Goal: Information Seeking & Learning: Learn about a topic

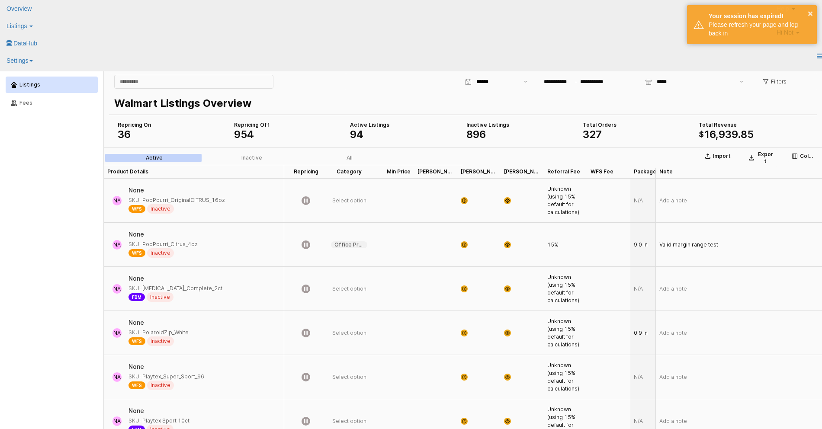
drag, startPoint x: 376, startPoint y: 109, endPoint x: 376, endPoint y: 83, distance: 25.9
click at [376, 82] on div "**********" at bounding box center [579, 81] width 469 height 17
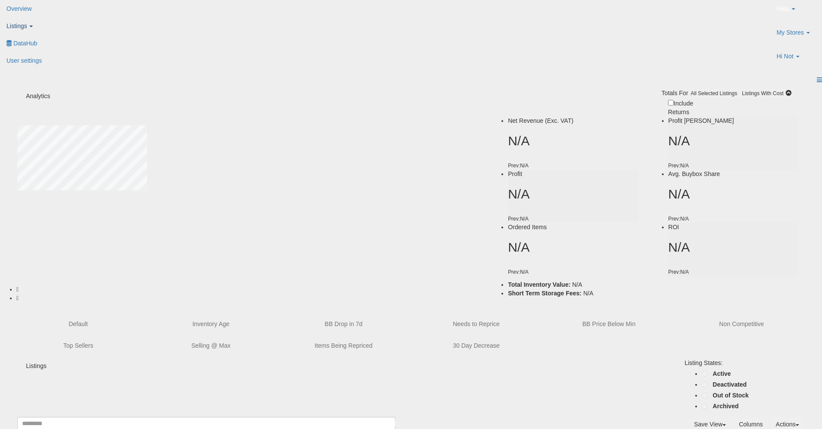
type input "**********"
click at [48, 18] on link "Listings" at bounding box center [24, 25] width 48 height 17
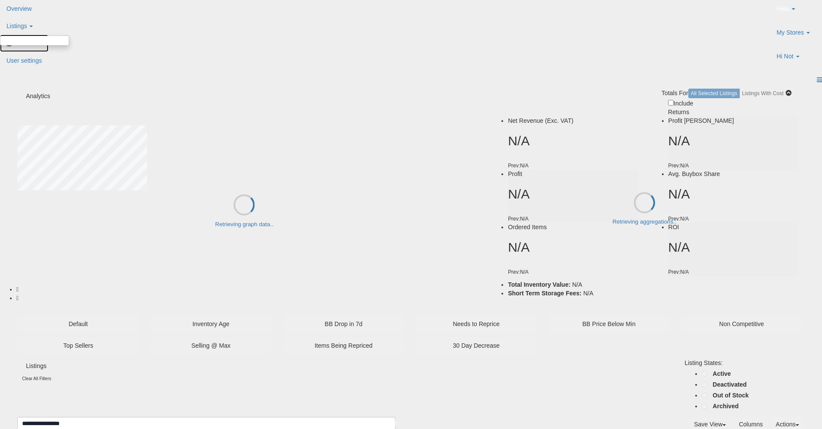
click at [37, 40] on span "DataHub" at bounding box center [25, 43] width 24 height 7
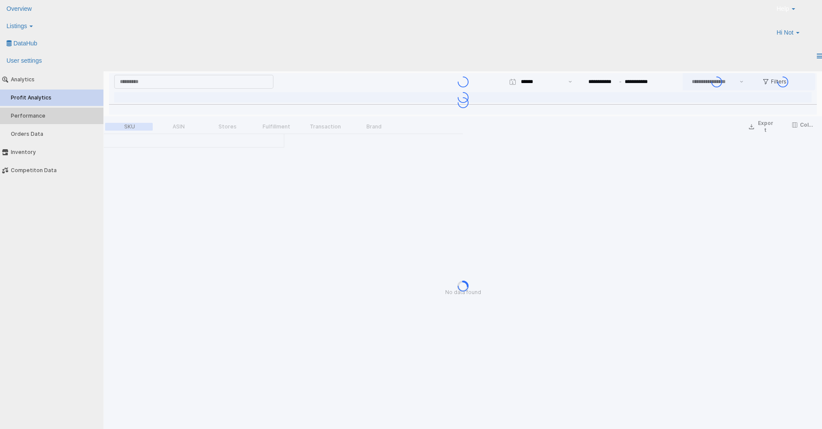
click at [49, 119] on button "Performance" at bounding box center [51, 116] width 109 height 16
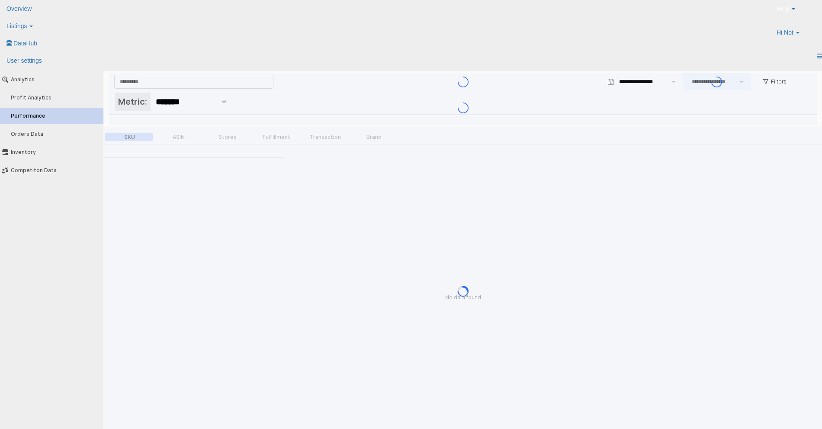
type input "***"
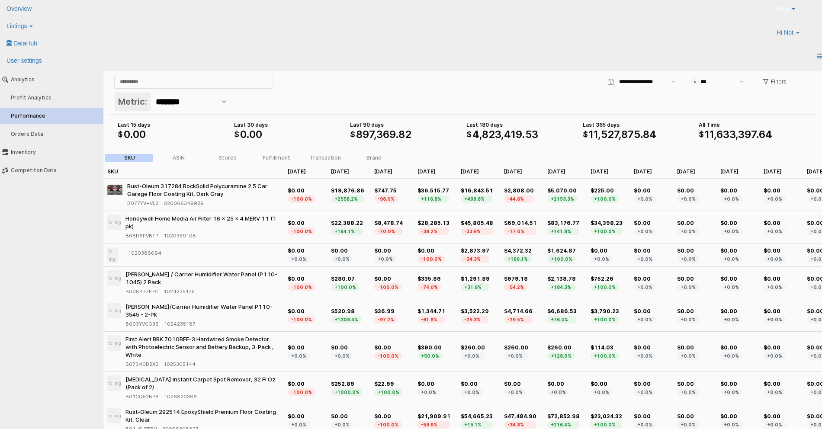
scroll to position [0, 3]
click at [48, 18] on link "Listings" at bounding box center [24, 25] width 48 height 17
click at [9, 42] on icon at bounding box center [9, 42] width 0 height 0
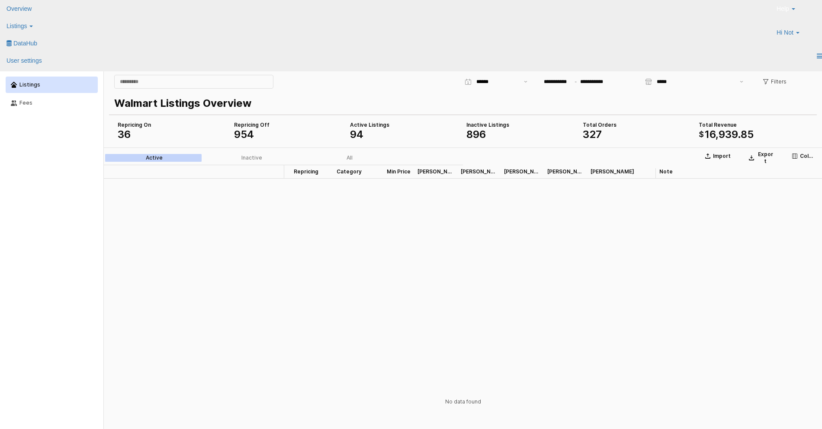
click at [52, 88] on button "Listings" at bounding box center [52, 85] width 92 height 16
click at [47, 105] on div "Fees" at bounding box center [55, 103] width 73 height 6
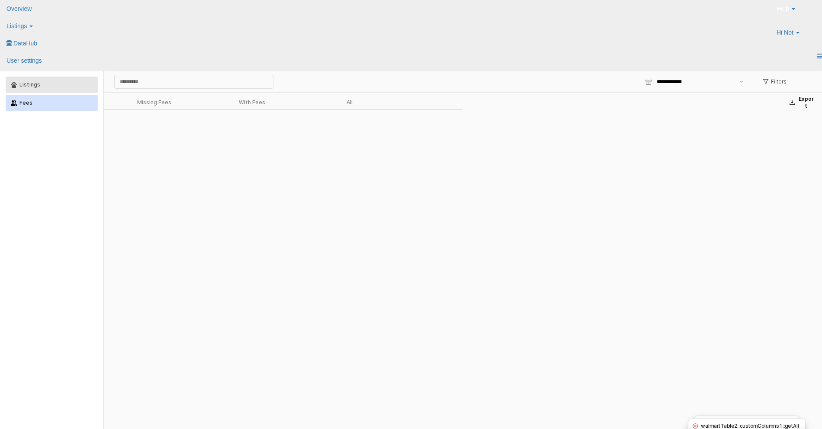
click at [52, 87] on div "Listings" at bounding box center [55, 85] width 73 height 6
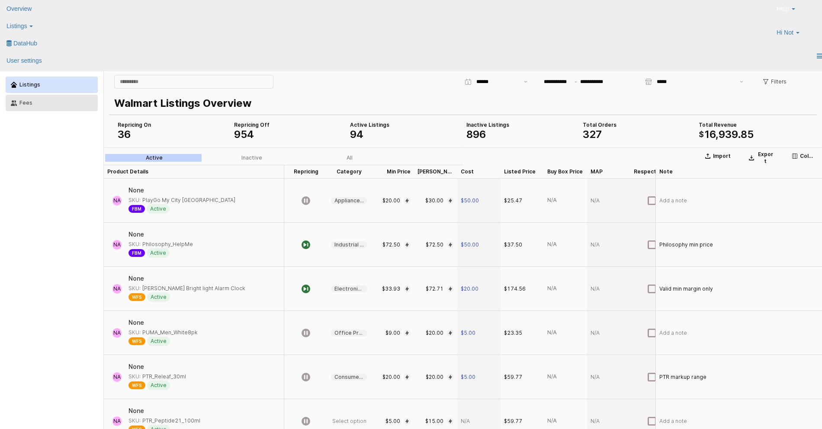
click at [65, 101] on div "Fees" at bounding box center [55, 103] width 73 height 6
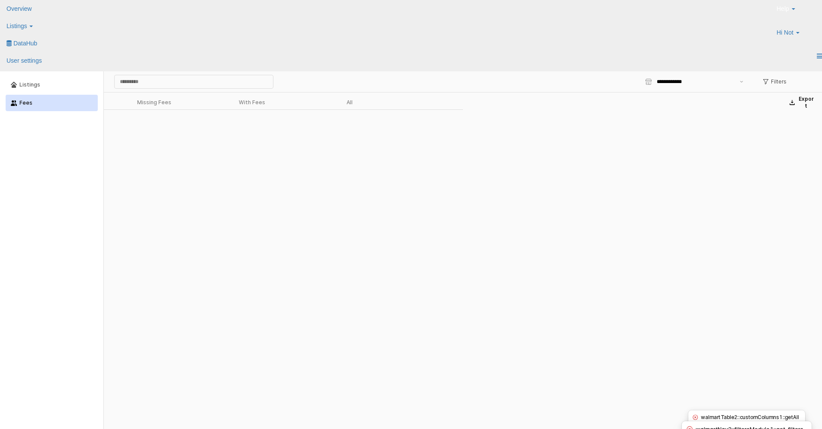
drag, startPoint x: 334, startPoint y: 234, endPoint x: 375, endPoint y: 254, distance: 45.8
click at [375, 254] on div "App Frame" at bounding box center [463, 346] width 718 height 474
click at [52, 85] on div "Listings" at bounding box center [55, 85] width 73 height 6
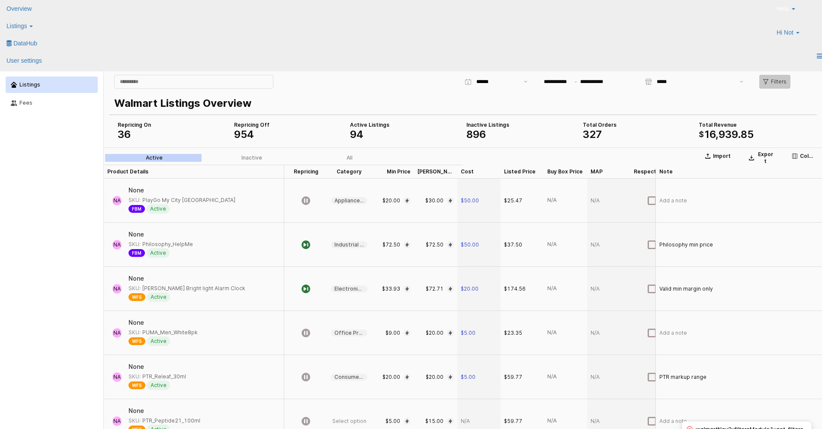
click at [771, 85] on div "Filters" at bounding box center [774, 81] width 23 height 13
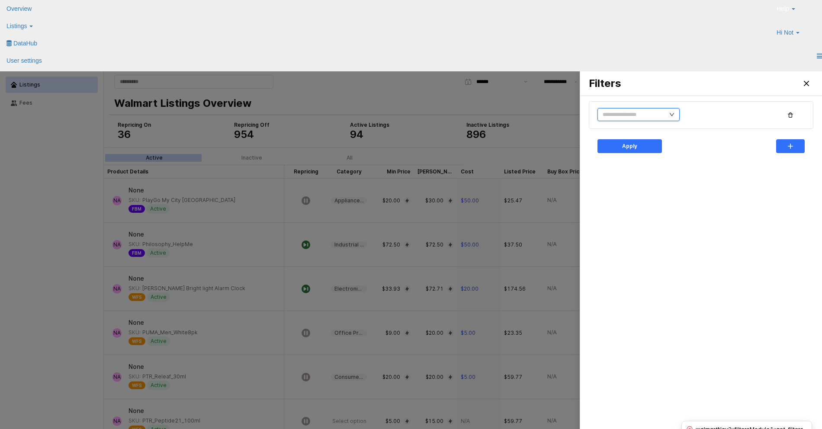
click at [644, 116] on input "text" at bounding box center [638, 114] width 82 height 13
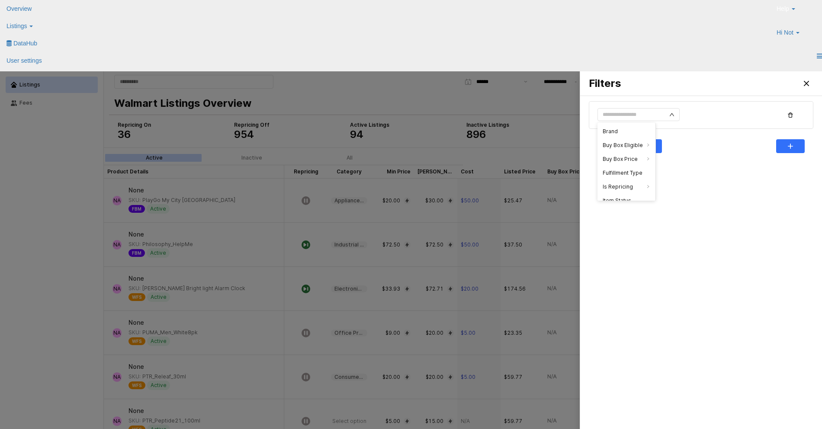
click at [814, 82] on div at bounding box center [787, 83] width 58 height 17
click at [812, 83] on button "Close" at bounding box center [806, 84] width 14 height 14
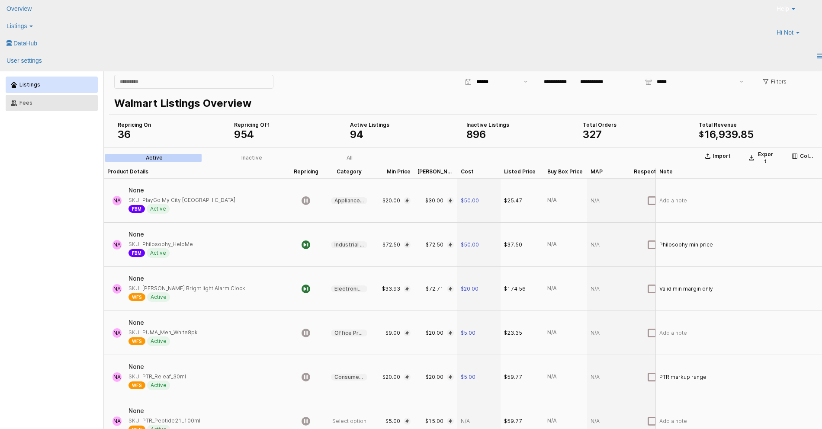
click at [37, 108] on button "Fees" at bounding box center [52, 103] width 92 height 16
click at [60, 100] on div "Fees" at bounding box center [55, 103] width 73 height 6
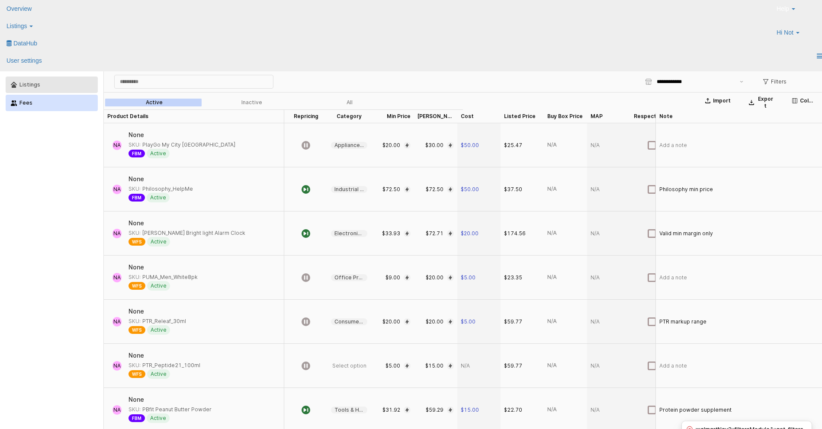
click at [54, 87] on div "Listings" at bounding box center [55, 85] width 73 height 6
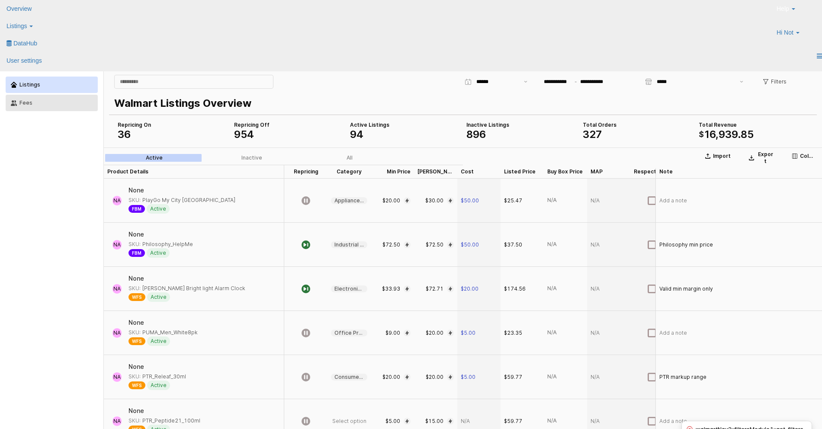
click at [58, 100] on div "Fees" at bounding box center [55, 103] width 73 height 6
click at [38, 102] on div "Fees" at bounding box center [55, 103] width 73 height 6
click at [28, 101] on div "Fees" at bounding box center [55, 103] width 73 height 6
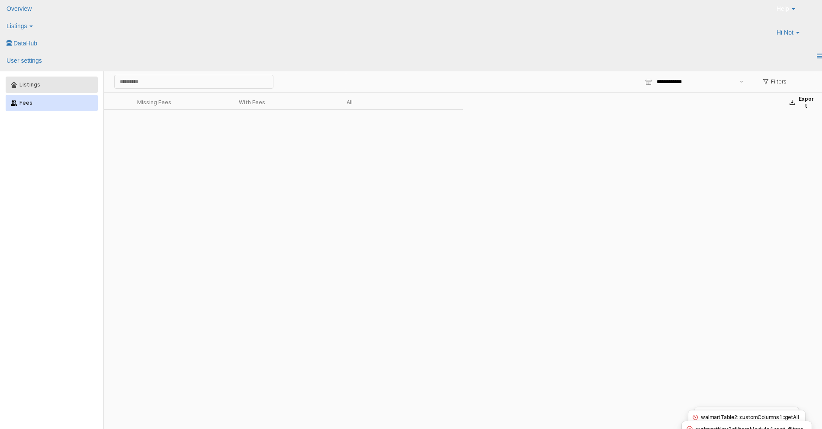
click at [60, 77] on button "Listings" at bounding box center [52, 85] width 92 height 16
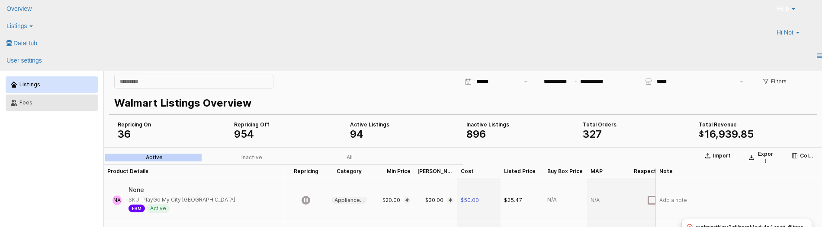
click at [46, 96] on button "Fees" at bounding box center [52, 103] width 92 height 16
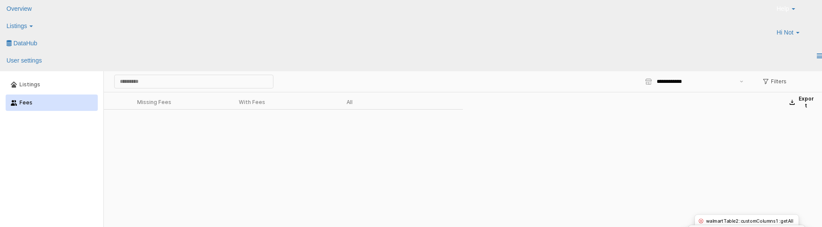
click at [35, 96] on button "Fees" at bounding box center [52, 103] width 92 height 16
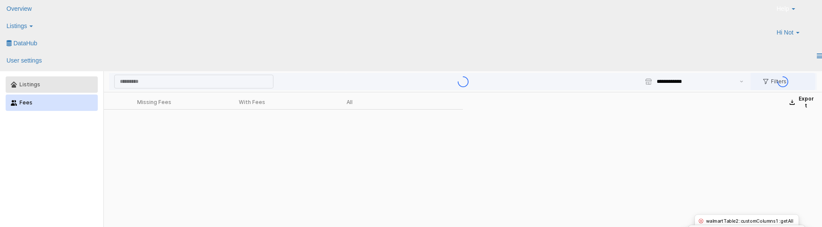
click at [38, 90] on button "Listings" at bounding box center [52, 85] width 92 height 16
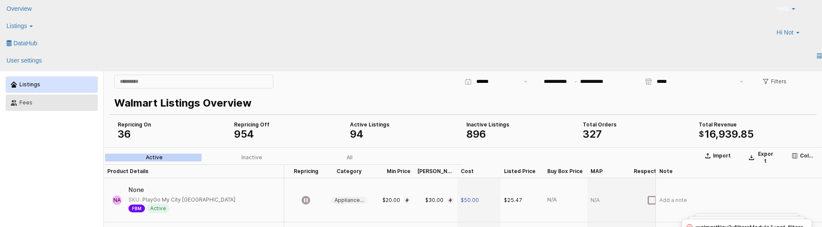
click at [56, 102] on div "Fees" at bounding box center [55, 103] width 73 height 6
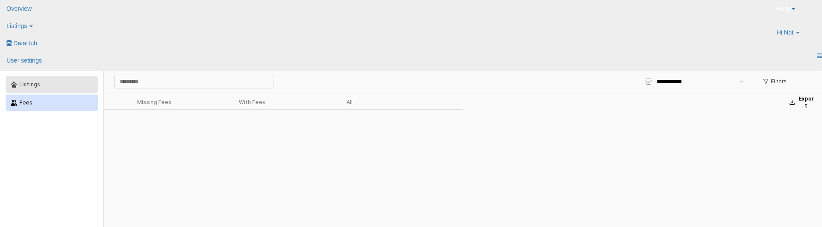
click at [35, 83] on div "Listings" at bounding box center [55, 85] width 73 height 6
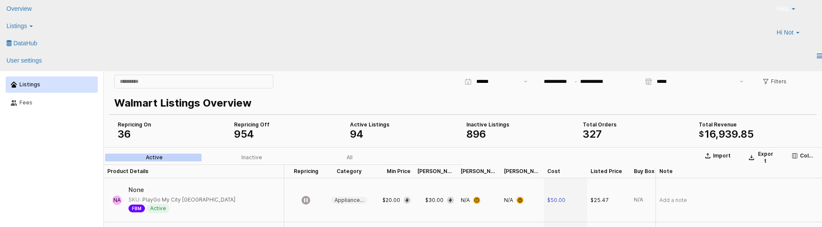
drag, startPoint x: 27, startPoint y: 112, endPoint x: 28, endPoint y: 104, distance: 8.7
click at [27, 111] on div "Listings Fees" at bounding box center [51, 94] width 93 height 38
click at [28, 104] on div "Fees" at bounding box center [55, 103] width 73 height 6
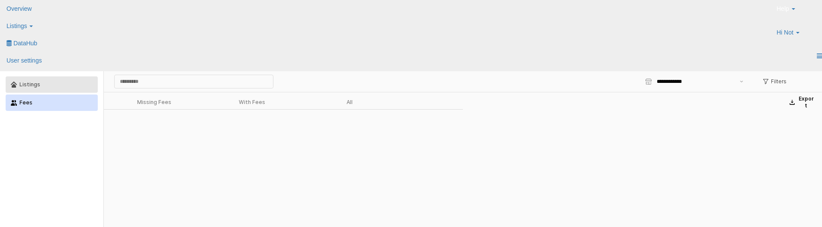
click at [67, 85] on div "Listings" at bounding box center [55, 85] width 73 height 6
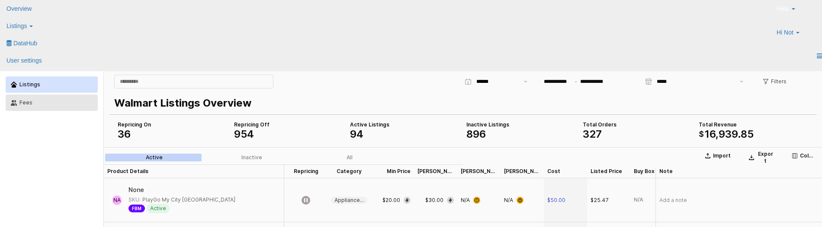
click at [56, 105] on div "Fees" at bounding box center [55, 103] width 73 height 6
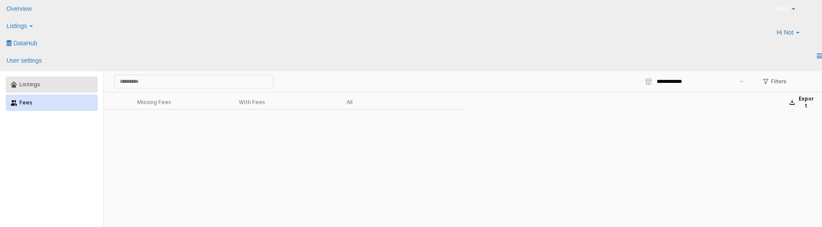
click at [31, 91] on button "Listings" at bounding box center [52, 85] width 92 height 16
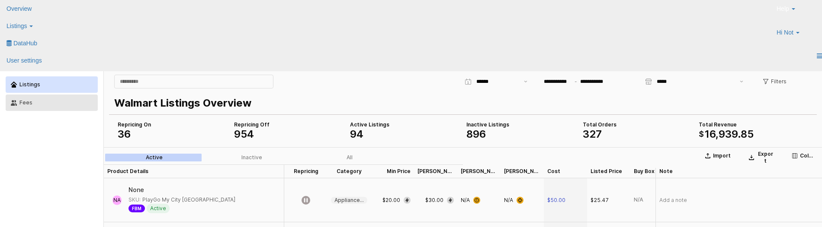
click at [24, 103] on div "Fees" at bounding box center [55, 103] width 73 height 6
click at [42, 101] on div "Fees" at bounding box center [55, 103] width 73 height 6
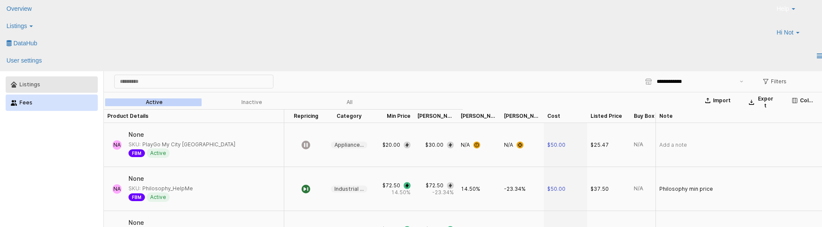
click at [67, 90] on button "Listings" at bounding box center [52, 85] width 92 height 16
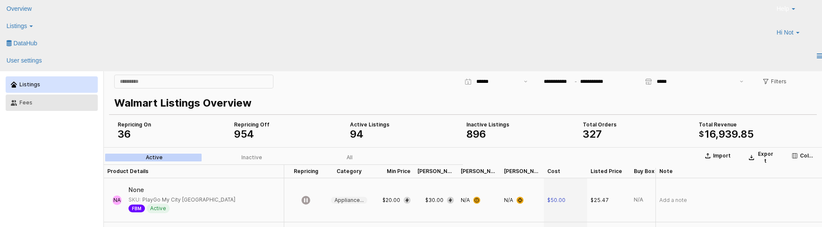
click at [21, 102] on div "Fees" at bounding box center [55, 103] width 73 height 6
click at [54, 98] on button "Fees" at bounding box center [52, 103] width 92 height 16
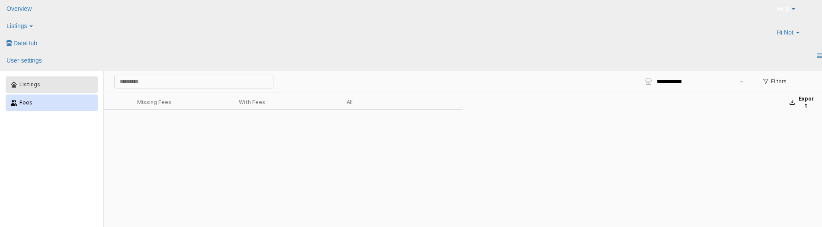
click at [27, 82] on div "Listings" at bounding box center [55, 85] width 73 height 6
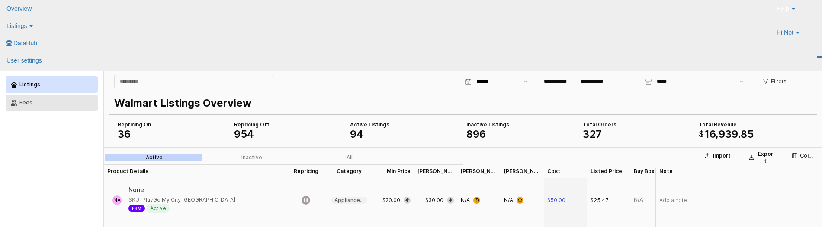
click at [49, 102] on div "Fees" at bounding box center [55, 103] width 73 height 6
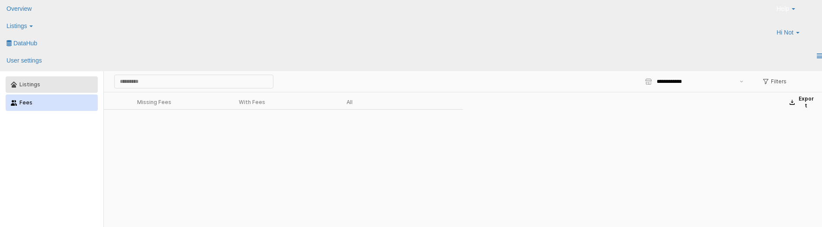
click at [45, 82] on div "Listings" at bounding box center [55, 85] width 73 height 6
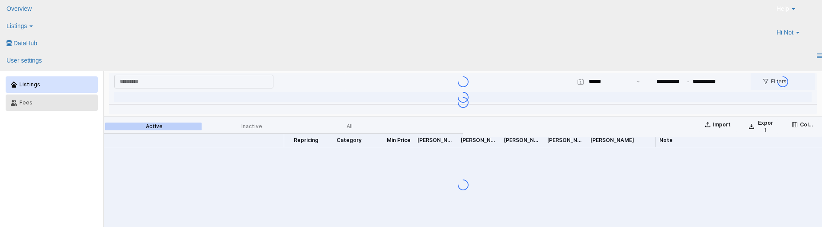
click at [43, 99] on button "Fees" at bounding box center [52, 103] width 92 height 16
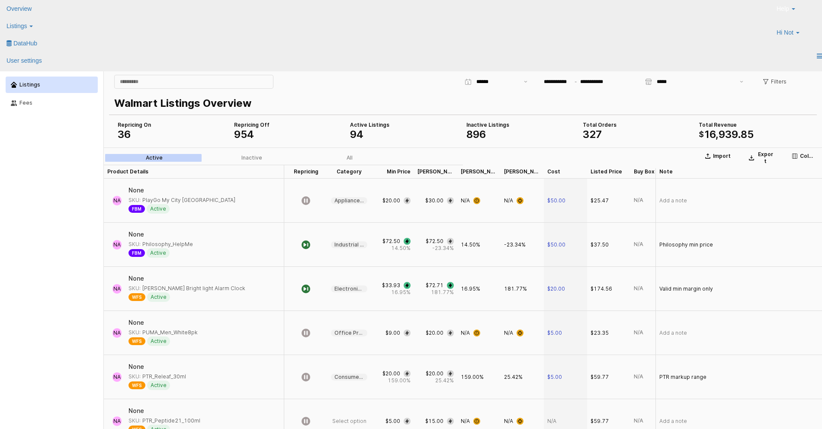
click at [789, 154] on button "Columns" at bounding box center [803, 156] width 30 height 14
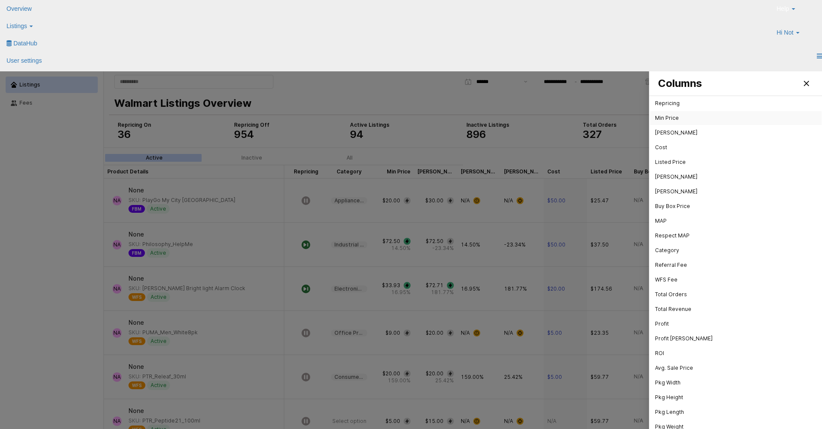
click at [686, 105] on div "Repricing" at bounding box center [733, 103] width 156 height 7
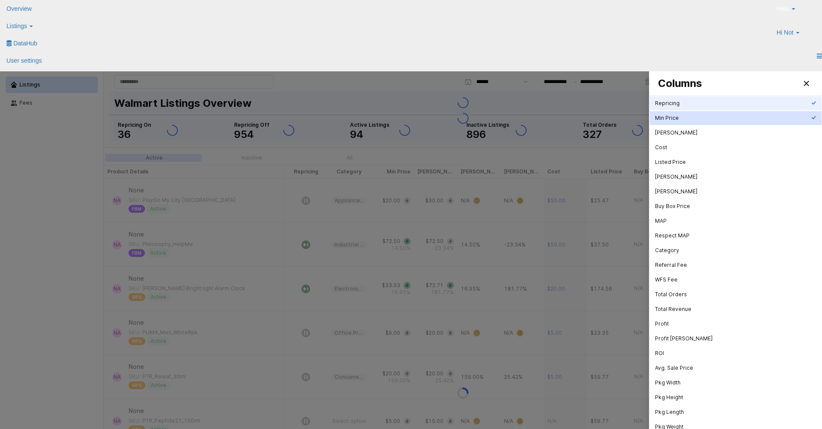
click at [686, 118] on div "Min Price" at bounding box center [733, 118] width 156 height 7
click at [682, 133] on div "[PERSON_NAME]" at bounding box center [733, 132] width 156 height 7
click at [683, 148] on div "Cost" at bounding box center [733, 147] width 156 height 9
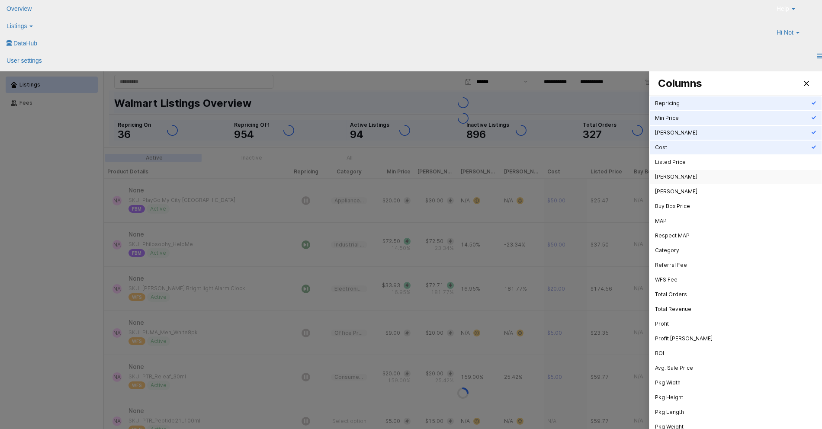
click at [683, 173] on div "[PERSON_NAME]" at bounding box center [733, 176] width 156 height 7
click at [685, 168] on div "Listed Price" at bounding box center [735, 162] width 172 height 14
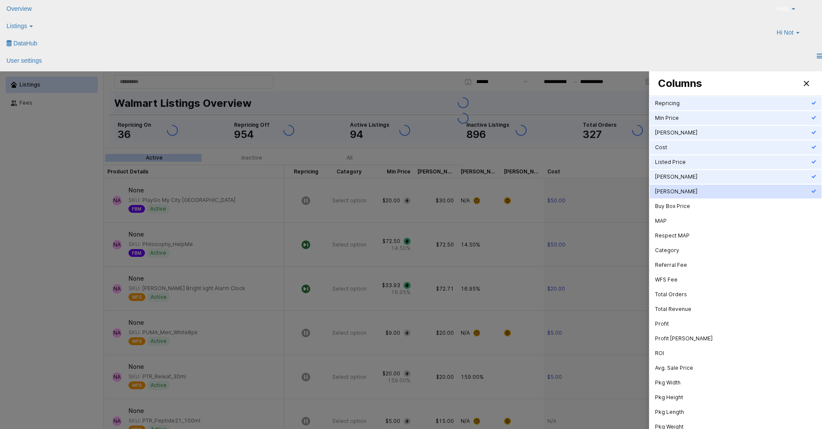
click at [684, 197] on div "[PERSON_NAME]" at bounding box center [735, 192] width 172 height 14
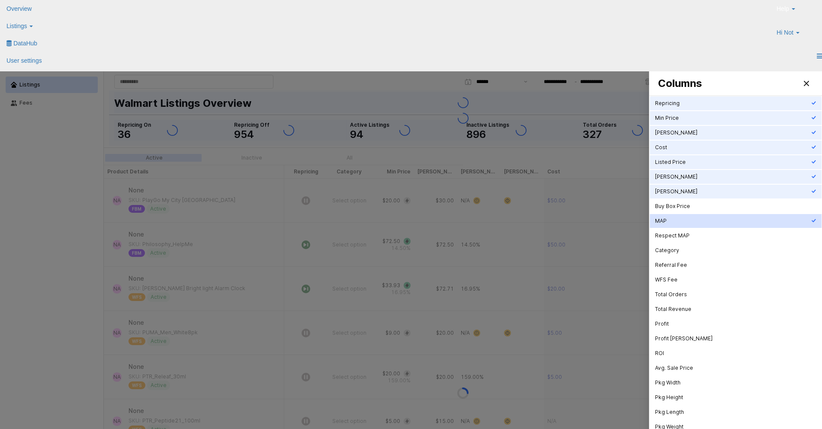
click at [684, 220] on div "MAP" at bounding box center [733, 220] width 156 height 7
click at [684, 235] on div "Respect MAP" at bounding box center [733, 235] width 156 height 7
click at [680, 206] on div "Buy Box Price" at bounding box center [733, 206] width 156 height 7
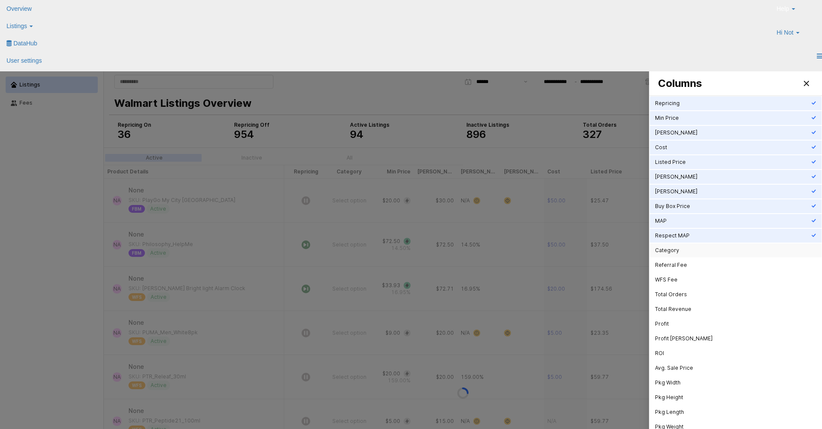
click at [688, 254] on div "Category" at bounding box center [733, 250] width 156 height 9
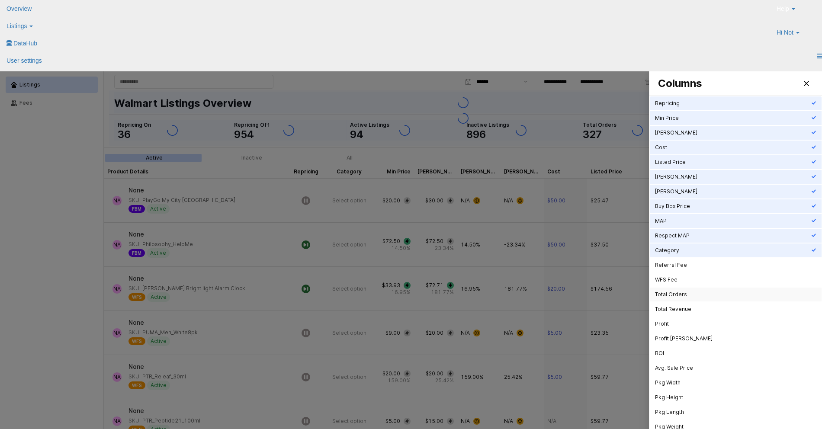
click at [682, 292] on div "Total Orders" at bounding box center [733, 294] width 156 height 7
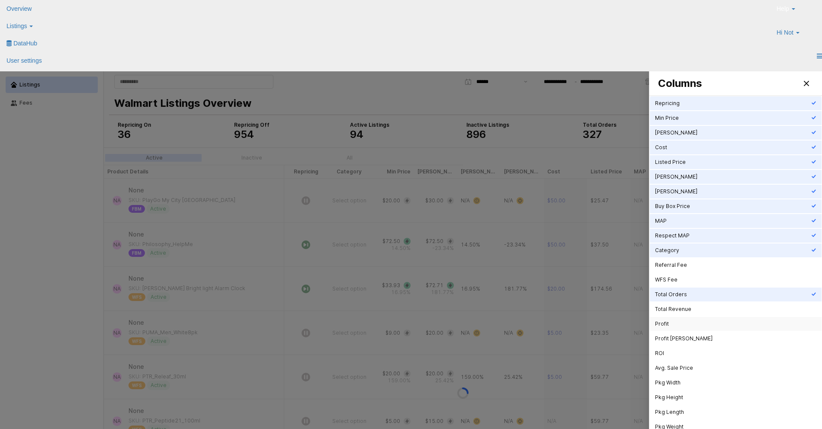
click at [685, 317] on div "Profit" at bounding box center [735, 324] width 172 height 14
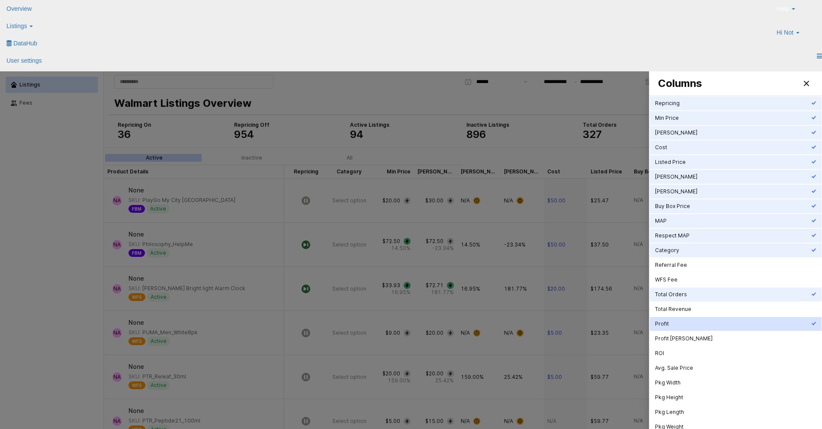
click at [688, 328] on div "Profit" at bounding box center [735, 324] width 172 height 14
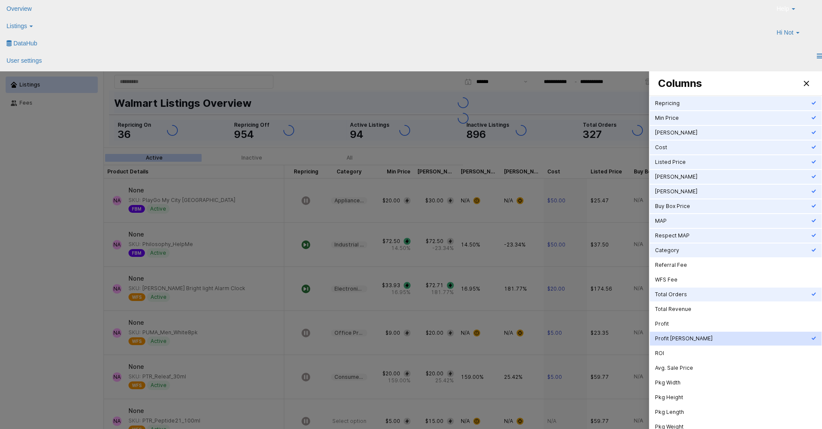
click at [688, 345] on div "Profit Margin" at bounding box center [735, 339] width 172 height 14
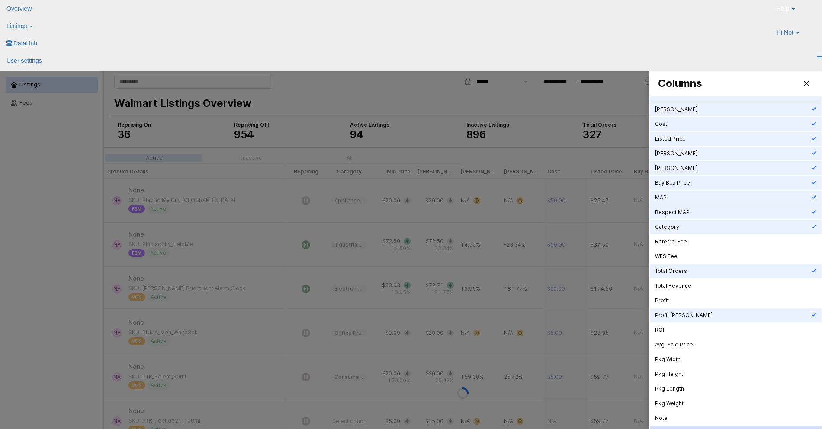
click at [678, 429] on div "Is Apparel" at bounding box center [733, 432] width 156 height 7
click at [681, 411] on div "Note" at bounding box center [735, 418] width 172 height 14
click at [682, 404] on div "Pkg Weight" at bounding box center [733, 403] width 156 height 7
click at [681, 390] on div "Pkg Length" at bounding box center [733, 388] width 156 height 7
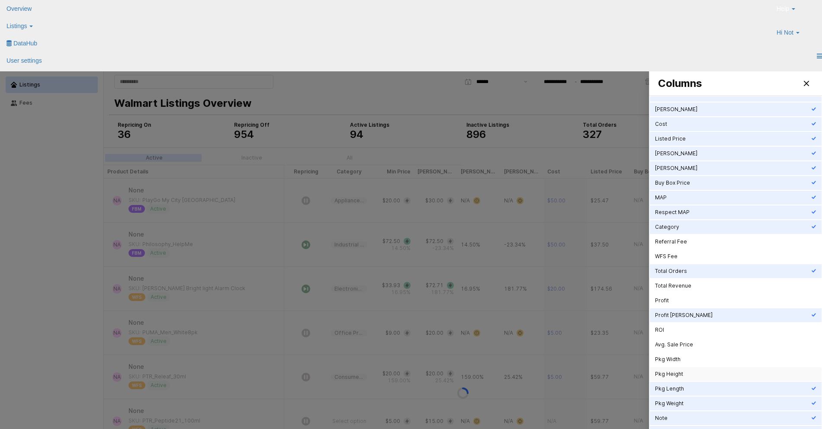
click at [679, 376] on div "Pkg Height" at bounding box center [733, 374] width 156 height 7
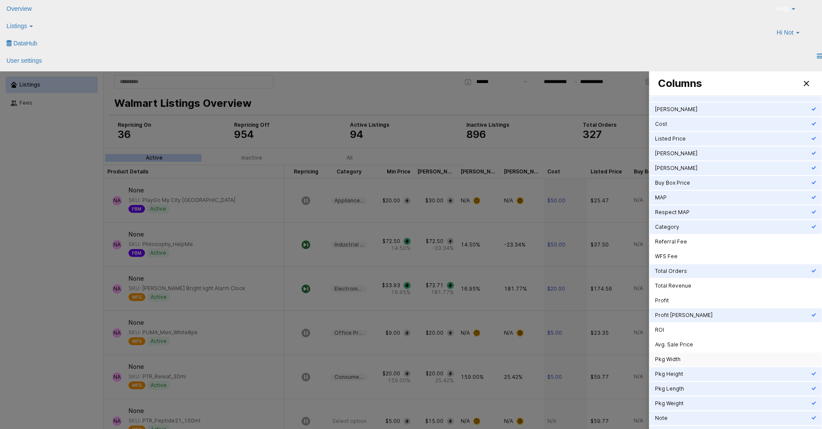
click at [680, 363] on div "Pkg Width" at bounding box center [733, 359] width 156 height 9
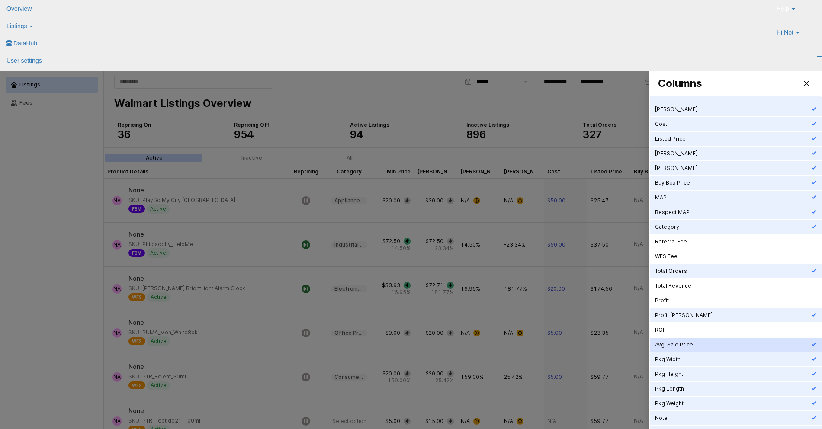
click at [681, 342] on div "Avg. Sale Price" at bounding box center [733, 344] width 156 height 7
click at [676, 328] on div "ROI" at bounding box center [733, 329] width 156 height 7
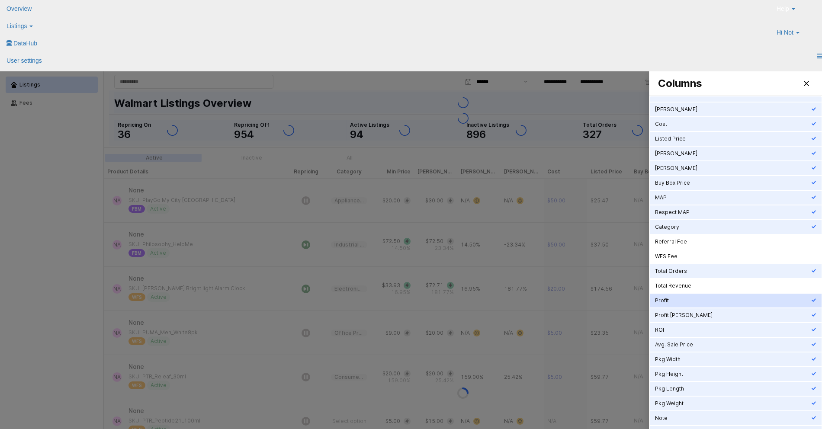
click at [676, 302] on div "Profit" at bounding box center [733, 300] width 156 height 7
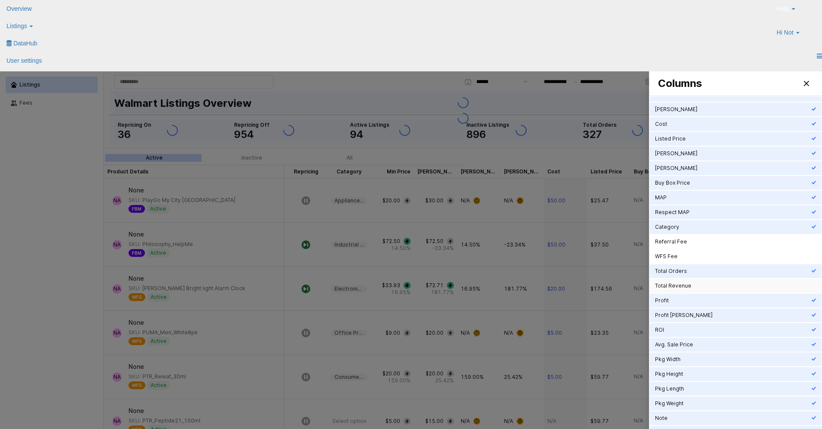
click at [678, 289] on div "Total Revenue" at bounding box center [733, 285] width 156 height 7
click at [681, 256] on div "WFS Fee" at bounding box center [733, 256] width 156 height 7
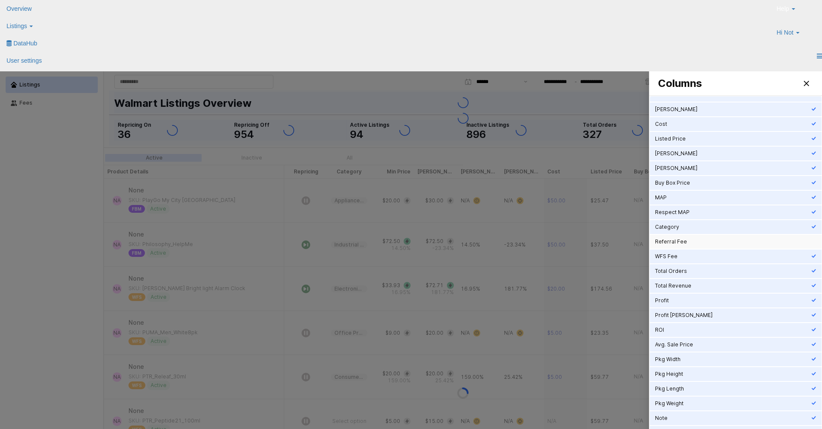
click at [681, 244] on div "Referral Fee" at bounding box center [733, 241] width 156 height 7
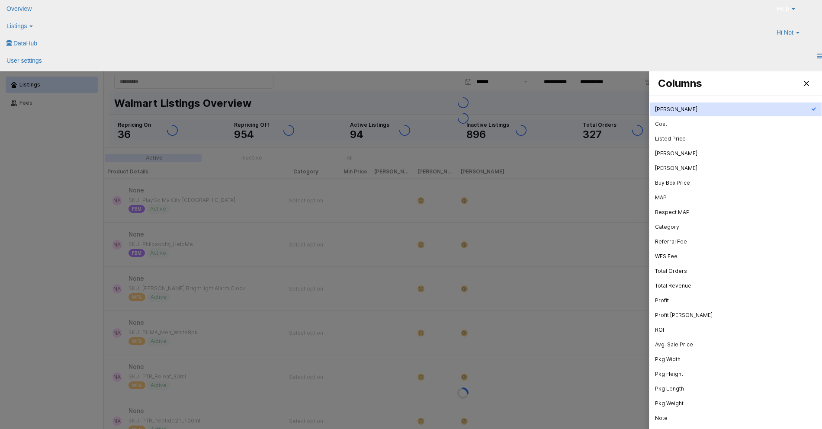
click at [669, 110] on div "[PERSON_NAME]" at bounding box center [733, 109] width 156 height 7
click at [679, 259] on div "WFS Fee" at bounding box center [733, 256] width 156 height 7
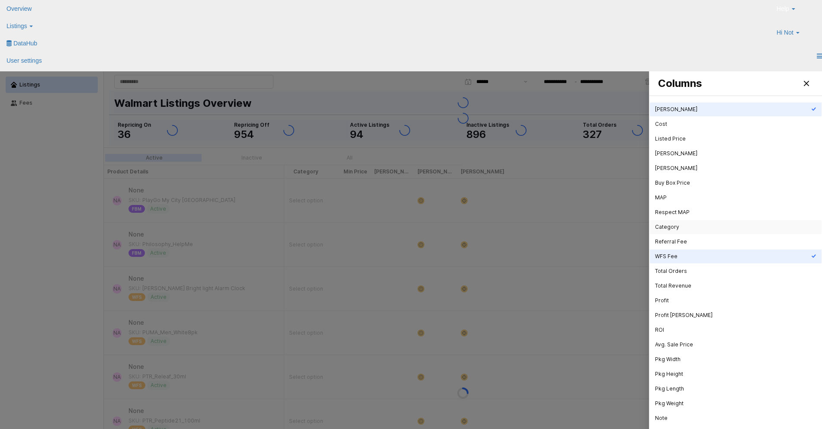
click at [681, 223] on div "Category" at bounding box center [733, 227] width 156 height 9
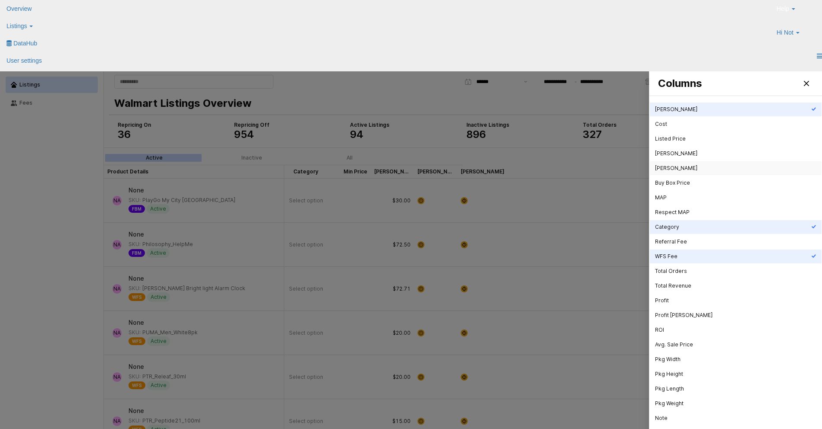
click at [673, 173] on div "[PERSON_NAME]" at bounding box center [735, 168] width 172 height 14
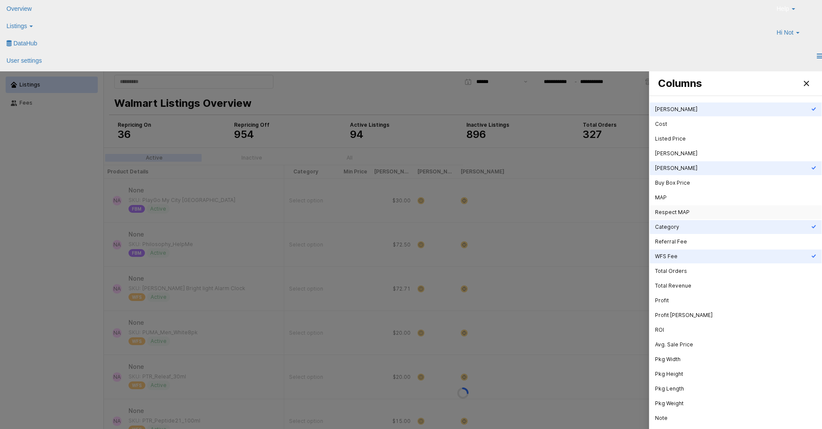
click at [674, 210] on div "Respect MAP" at bounding box center [733, 212] width 156 height 7
click at [672, 189] on div "Buy Box Price" at bounding box center [735, 183] width 172 height 14
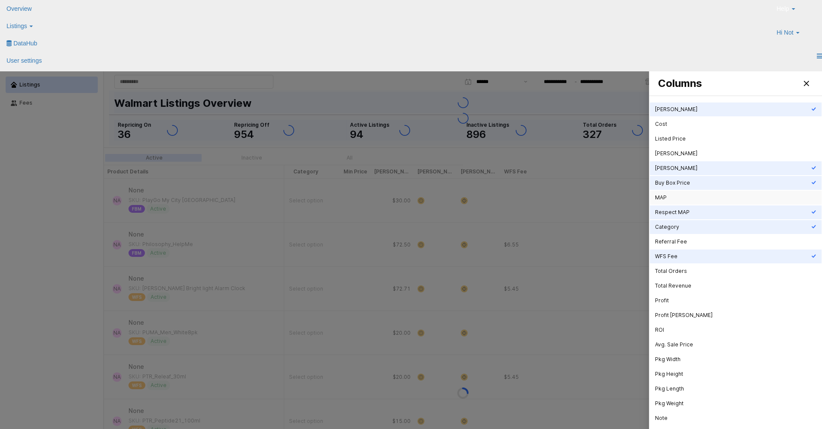
click at [670, 194] on div "MAP" at bounding box center [733, 197] width 156 height 7
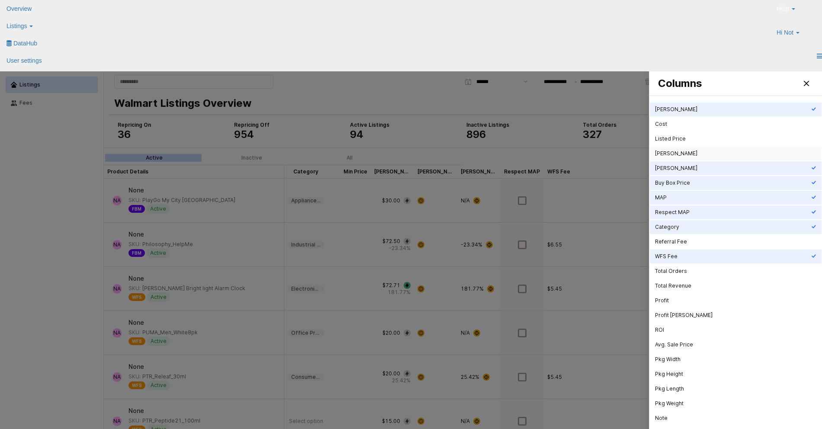
click at [665, 156] on div "[PERSON_NAME]" at bounding box center [733, 153] width 156 height 7
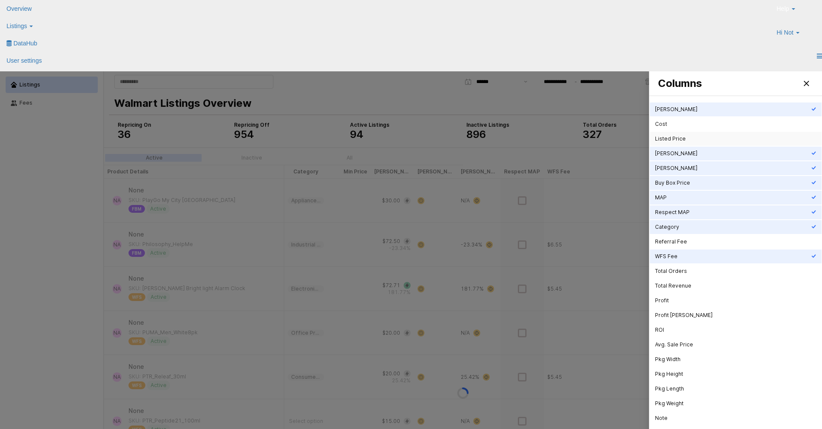
click at [668, 140] on div "Listed Price" at bounding box center [733, 138] width 156 height 7
click at [666, 130] on div "Cost" at bounding box center [735, 124] width 172 height 14
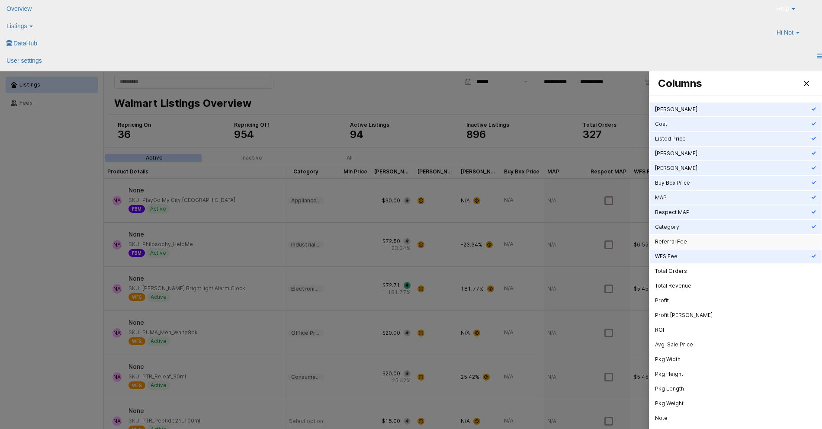
click at [695, 244] on div "Referral Fee" at bounding box center [733, 241] width 156 height 7
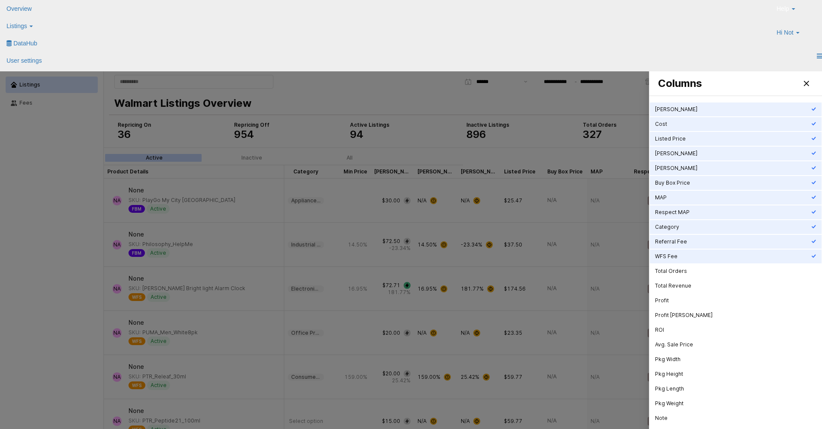
click at [688, 278] on div "Total Revenue" at bounding box center [735, 285] width 172 height 15
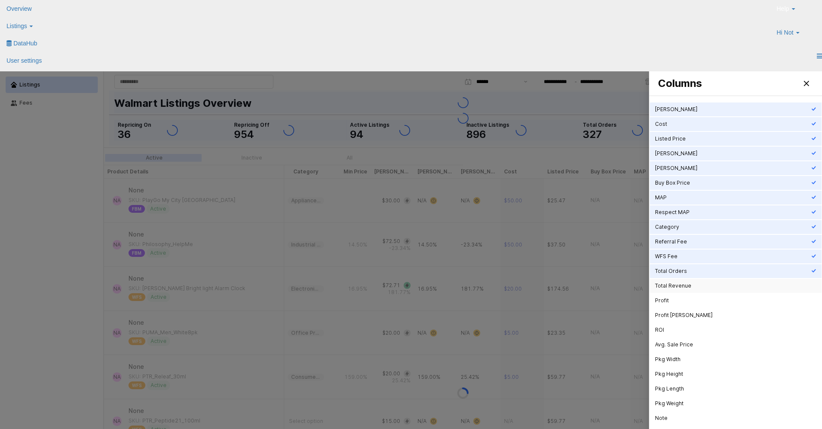
click at [688, 274] on div "Total Orders" at bounding box center [733, 271] width 156 height 7
click at [681, 292] on div "Total Revenue" at bounding box center [735, 286] width 172 height 14
click at [677, 304] on div "Profit" at bounding box center [733, 300] width 156 height 9
click at [678, 317] on div "Profit Margin" at bounding box center [733, 315] width 156 height 7
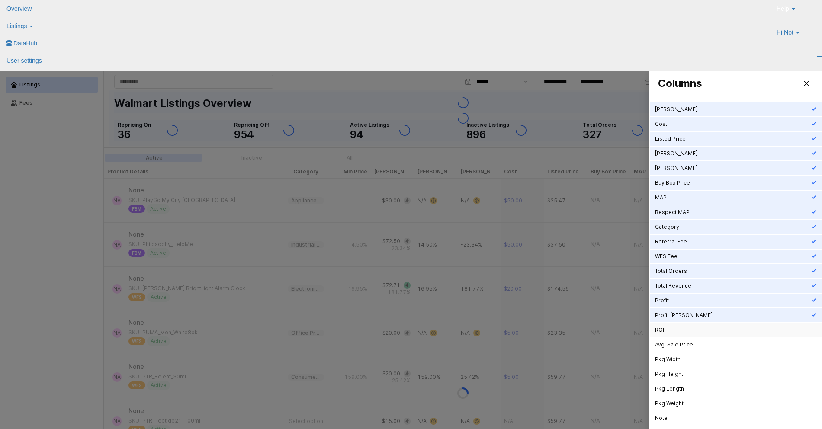
click at [681, 332] on div "ROI" at bounding box center [733, 329] width 156 height 7
click at [680, 349] on div "Avg. Sale Price" at bounding box center [733, 344] width 156 height 9
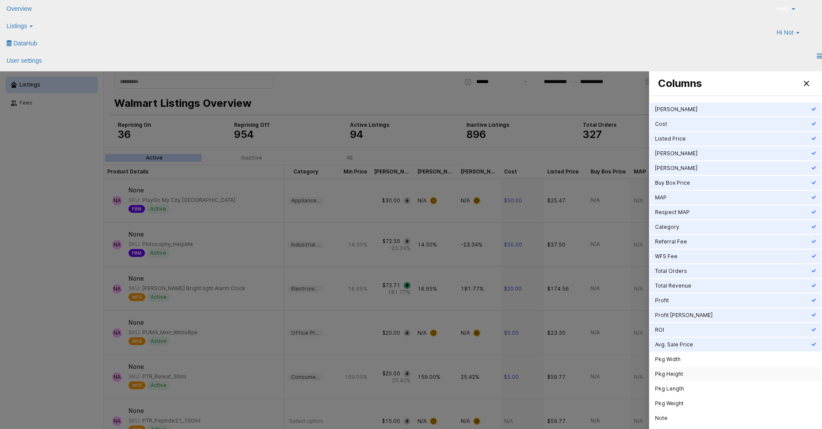
click at [678, 371] on div "Pkg Height" at bounding box center [733, 374] width 156 height 7
click at [676, 366] on div "Repricing Min Price Max Price Cost Listed Price Min Markup Max Markup Buy Box P…" at bounding box center [735, 264] width 172 height 382
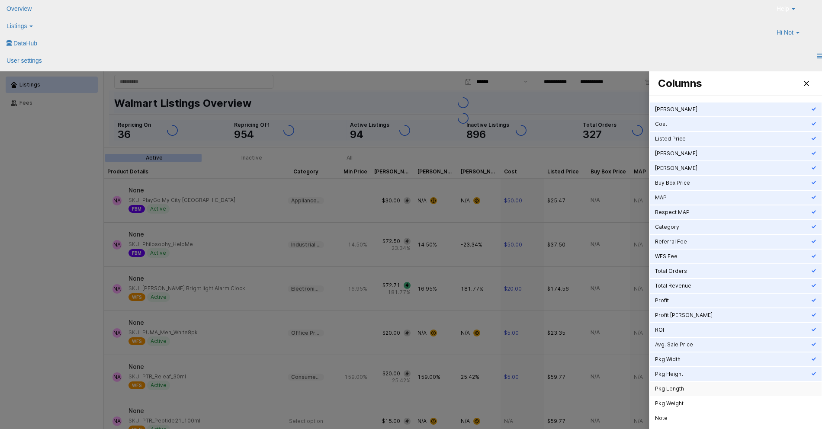
click at [676, 390] on div "Pkg Length" at bounding box center [733, 388] width 156 height 7
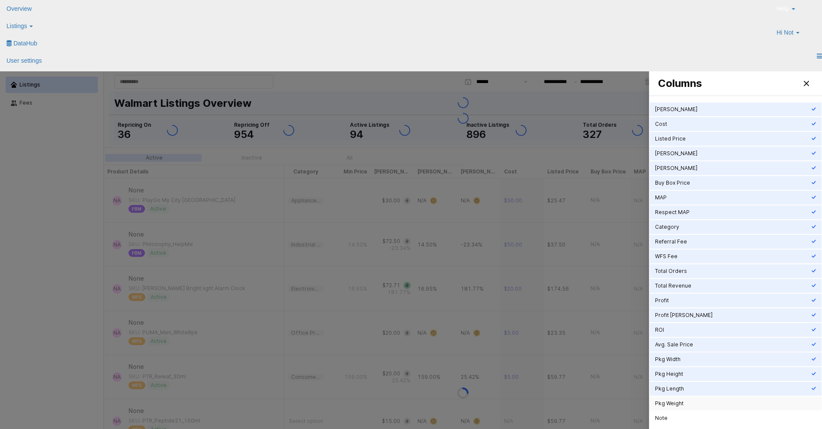
click at [676, 401] on div "Pkg Weight" at bounding box center [733, 403] width 156 height 7
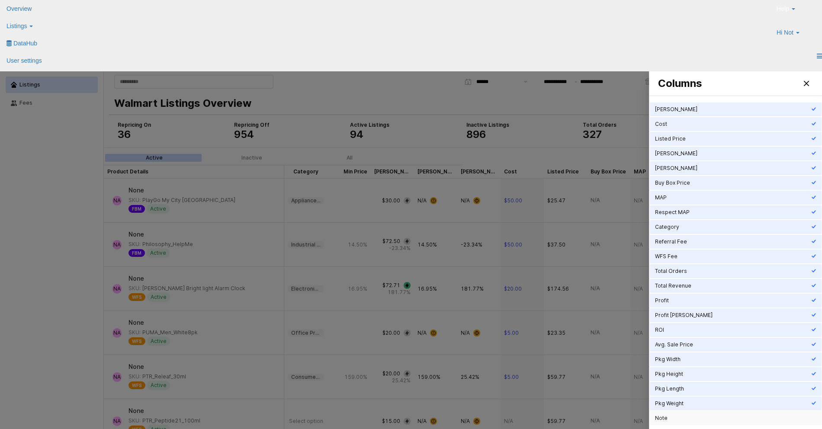
click at [675, 418] on div "Note" at bounding box center [733, 418] width 156 height 7
click at [675, 428] on div "Is Apparel" at bounding box center [735, 433] width 172 height 14
click at [809, 83] on div "Close" at bounding box center [806, 83] width 13 height 13
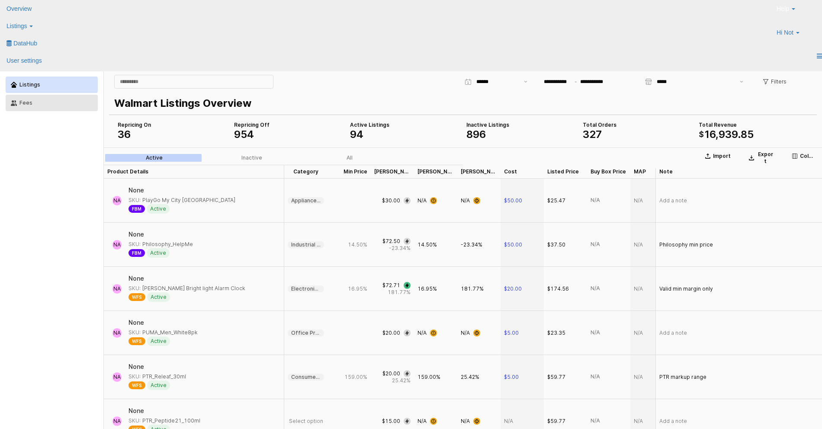
drag, startPoint x: 48, startPoint y: 114, endPoint x: 53, endPoint y: 104, distance: 10.6
click at [49, 113] on div "Listings Fees" at bounding box center [51, 263] width 93 height 377
click at [54, 103] on div "Fees" at bounding box center [55, 103] width 73 height 6
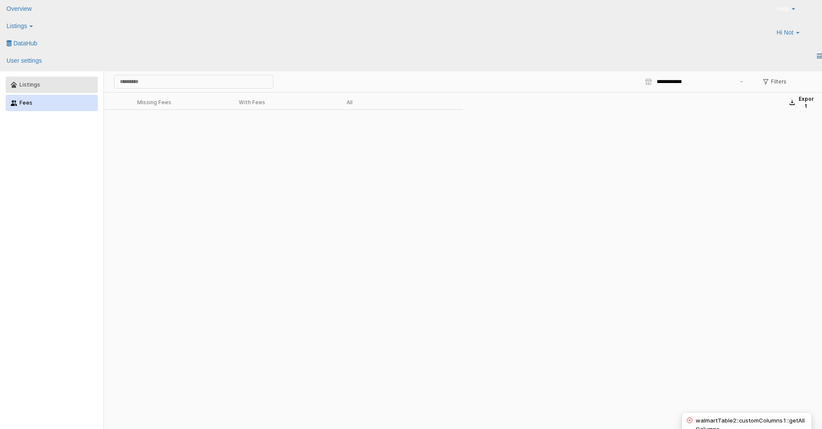
click at [56, 83] on div "Listings" at bounding box center [55, 85] width 73 height 6
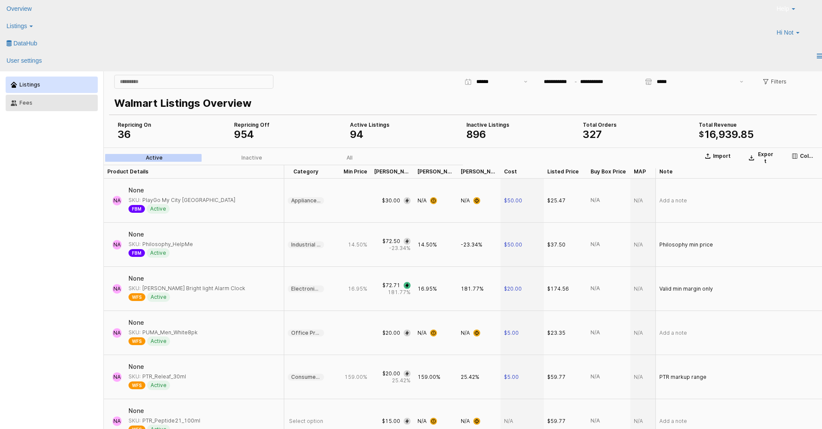
click at [52, 101] on div "Fees" at bounding box center [55, 103] width 73 height 6
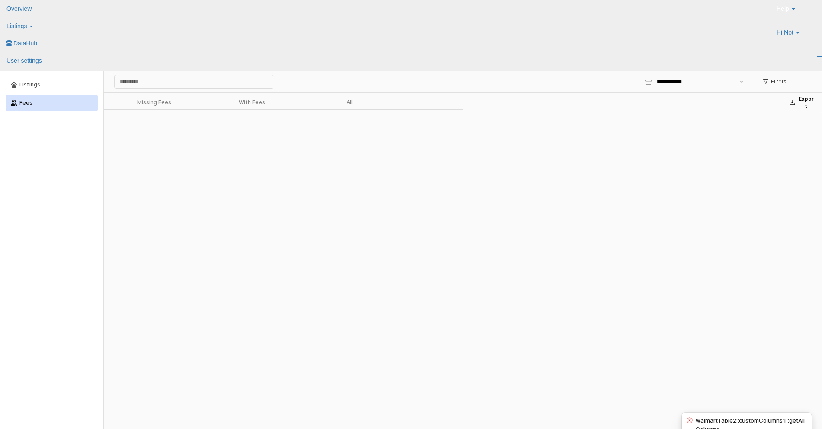
click at [0, 0] on span at bounding box center [0, 0] width 0 height 0
click at [32, 82] on div "Listings" at bounding box center [55, 85] width 73 height 6
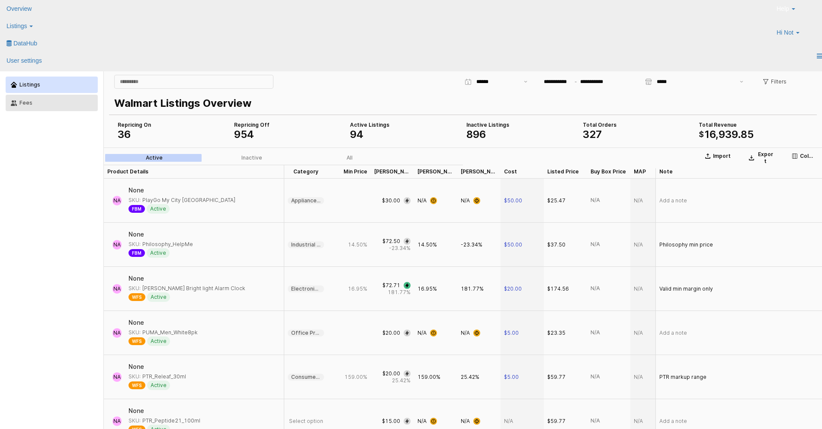
click at [36, 106] on div "Fees" at bounding box center [55, 103] width 73 height 6
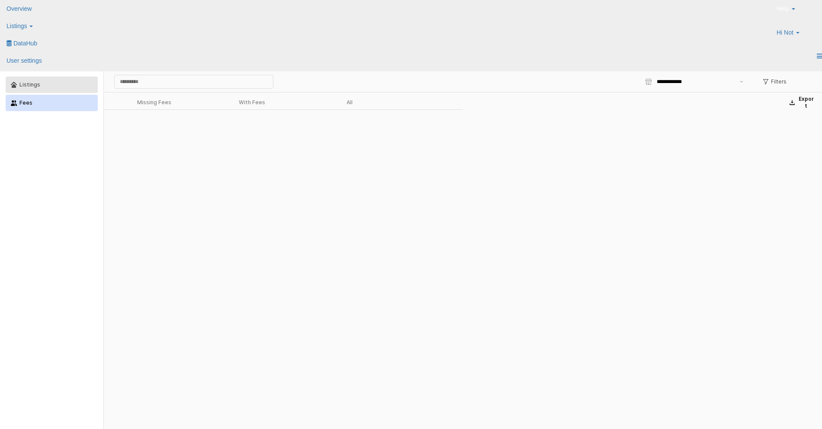
click at [40, 87] on div "Listings" at bounding box center [55, 85] width 73 height 6
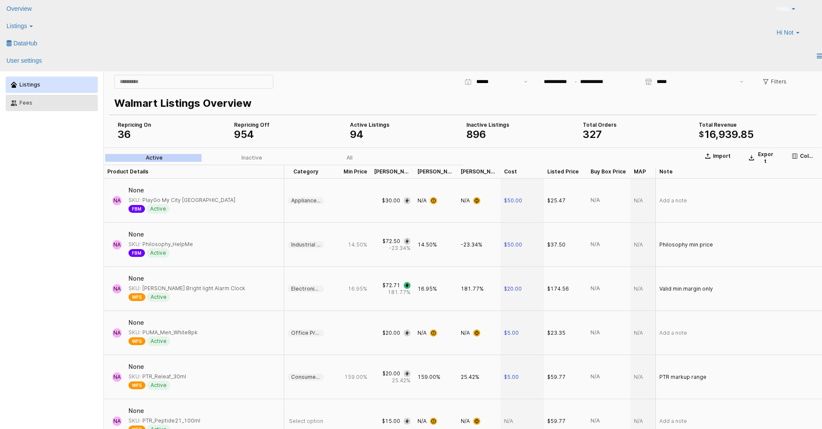
click at [35, 98] on button "Fees" at bounding box center [52, 103] width 92 height 16
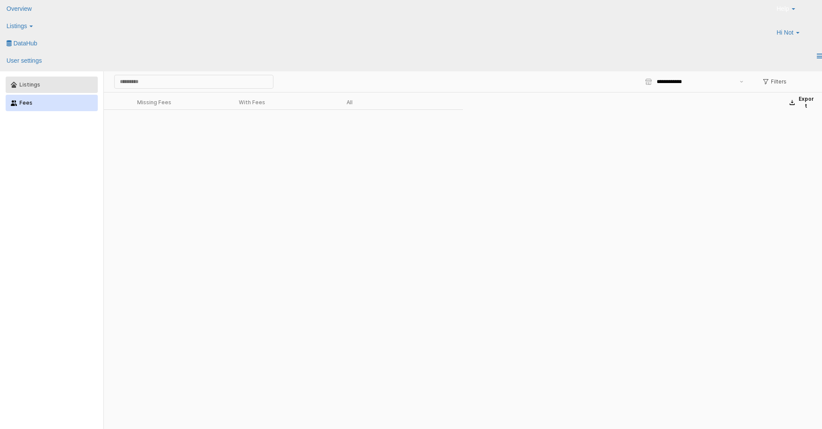
click at [64, 90] on button "Listings" at bounding box center [52, 85] width 92 height 16
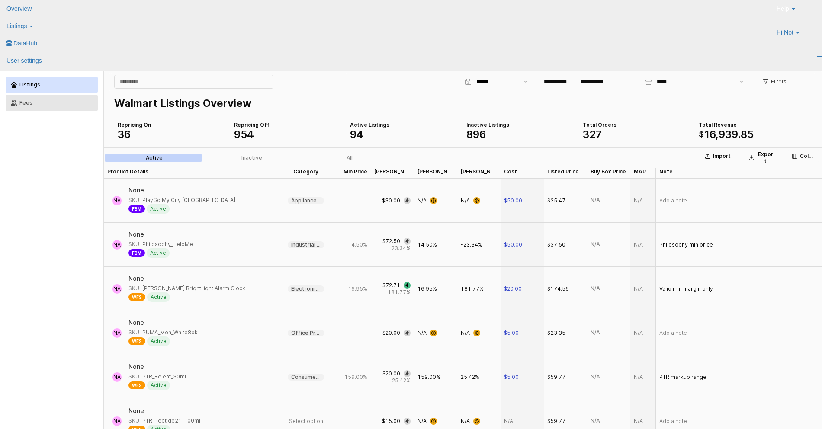
click at [62, 106] on button "Fees" at bounding box center [52, 103] width 92 height 16
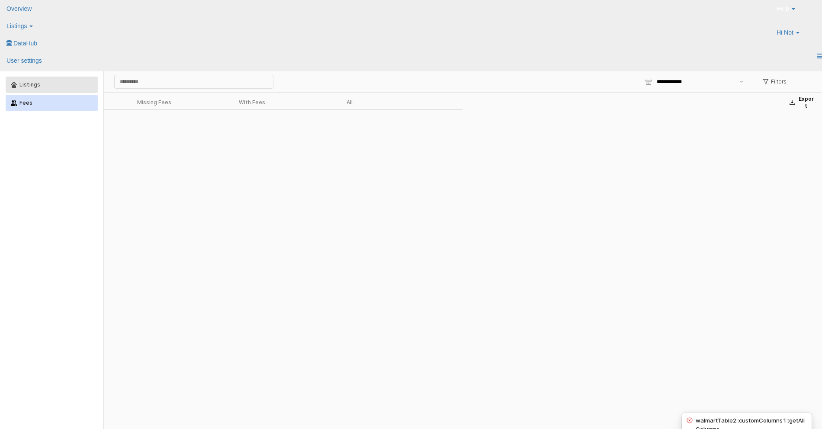
click at [28, 87] on div "Listings" at bounding box center [55, 85] width 73 height 6
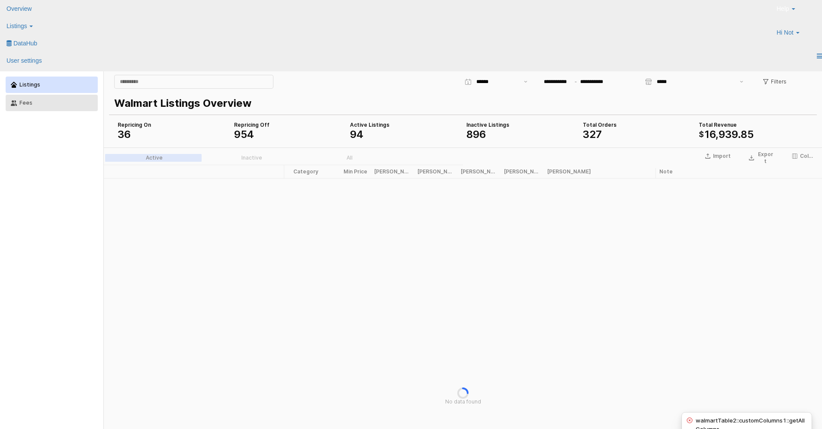
click at [40, 101] on div "Fees" at bounding box center [55, 103] width 73 height 6
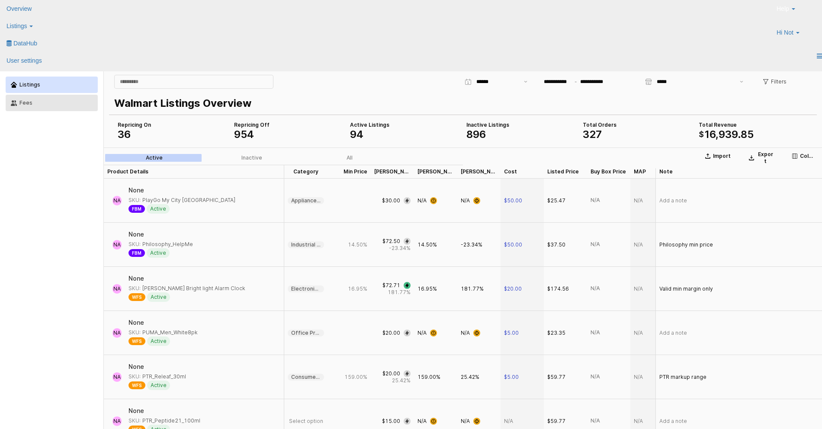
click at [39, 102] on div "Fees" at bounding box center [55, 103] width 73 height 6
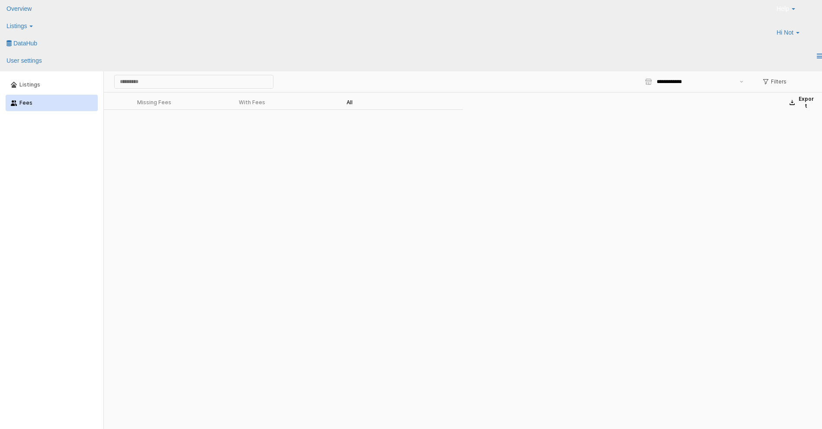
click at [345, 106] on label "All" at bounding box center [350, 103] width 98 height 8
click at [346, 101] on div "App Frame" at bounding box center [463, 337] width 718 height 491
click at [151, 100] on div "Missing Fees" at bounding box center [154, 102] width 34 height 6
click at [244, 103] on div "With Fees" at bounding box center [252, 102] width 26 height 6
click at [162, 101] on div "Missing Fees" at bounding box center [154, 102] width 34 height 6
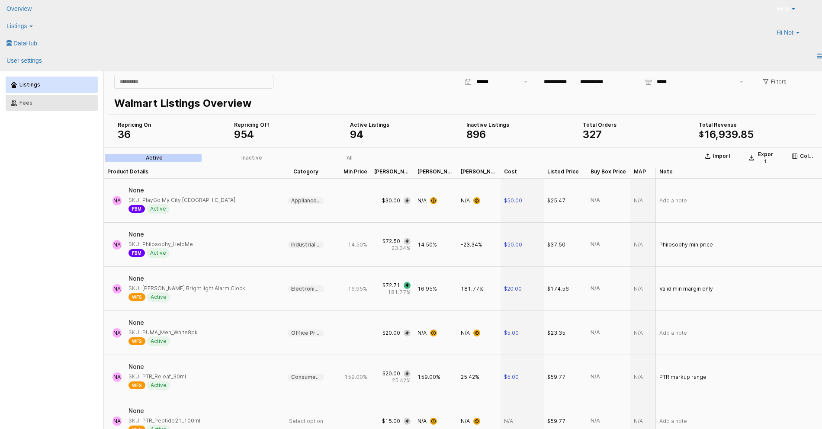
click at [41, 98] on button "Fees" at bounding box center [52, 103] width 92 height 16
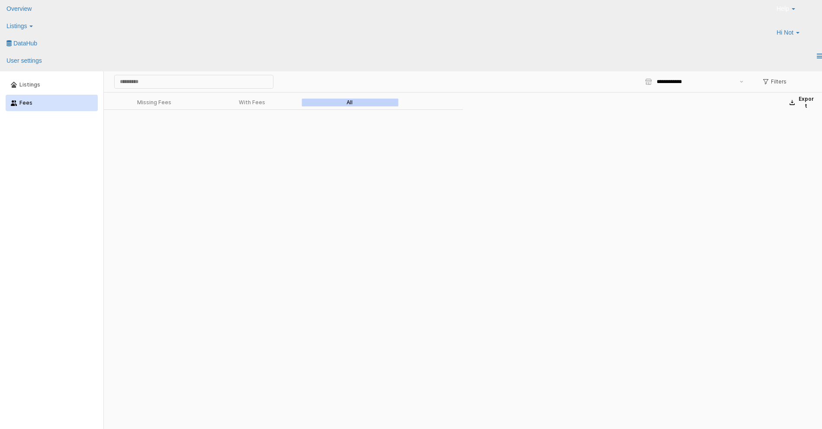
click at [377, 206] on div "App Frame" at bounding box center [463, 346] width 718 height 474
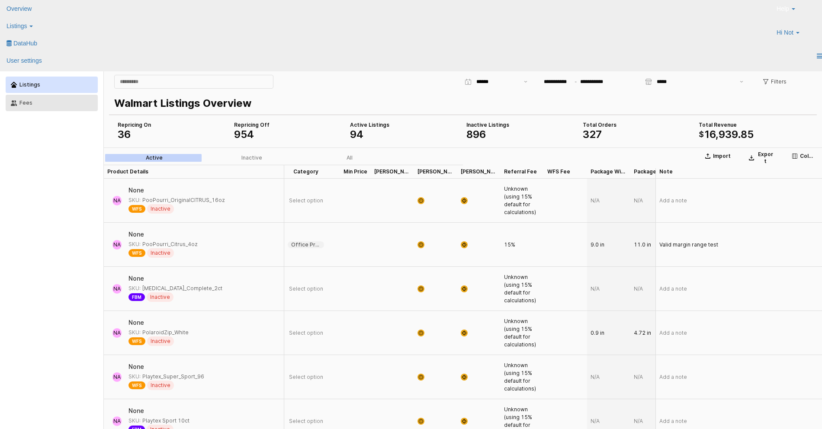
click at [52, 105] on div "Fees" at bounding box center [55, 103] width 73 height 6
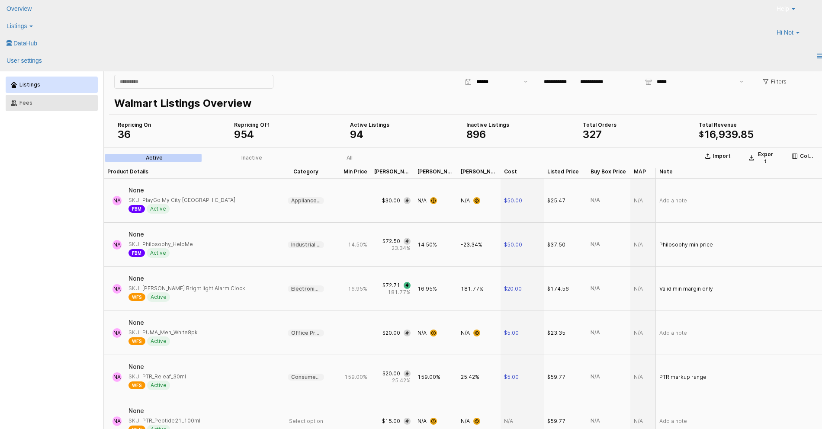
click at [66, 99] on button "Fees" at bounding box center [52, 103] width 92 height 16
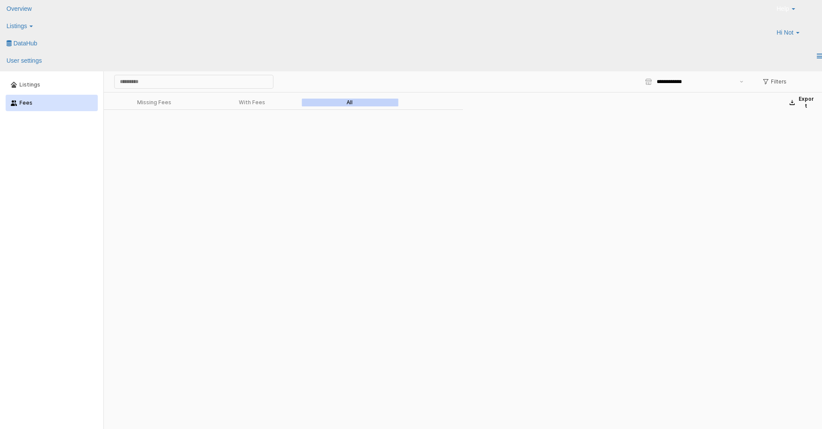
click at [244, 189] on div "App Frame" at bounding box center [463, 346] width 718 height 474
click at [55, 81] on button "Listings" at bounding box center [52, 85] width 92 height 16
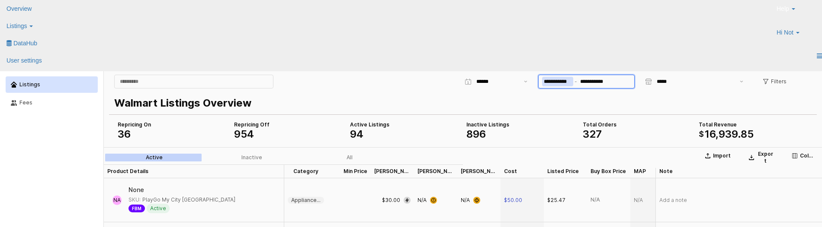
click at [547, 81] on input "**********" at bounding box center [557, 82] width 31 height 10
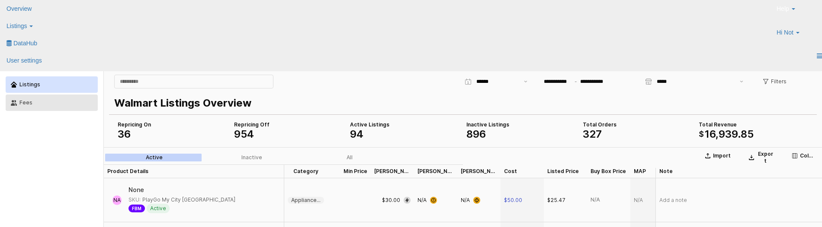
click at [50, 106] on button "Fees" at bounding box center [52, 103] width 92 height 16
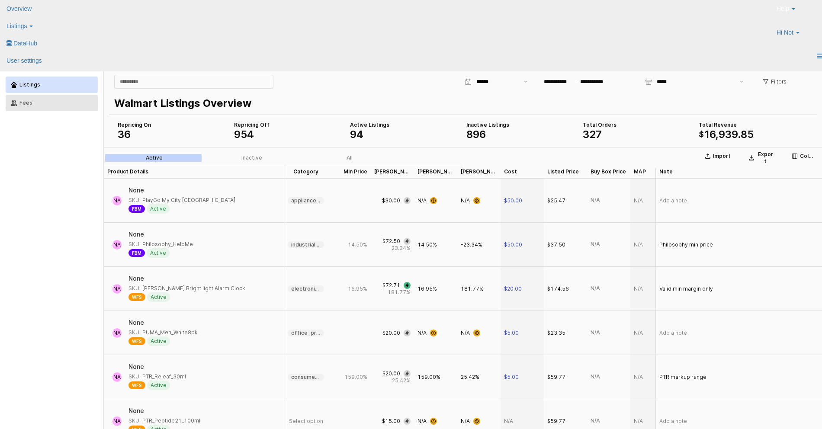
click at [59, 100] on div "Fees" at bounding box center [55, 103] width 73 height 6
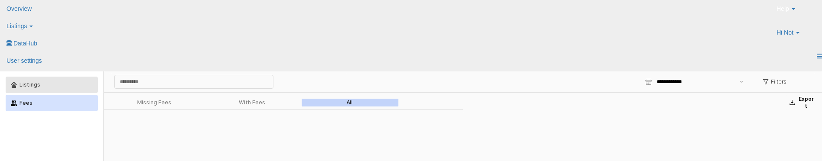
click at [62, 89] on button "Listings" at bounding box center [52, 85] width 92 height 16
